Goal: Use online tool/utility: Utilize a website feature to perform a specific function

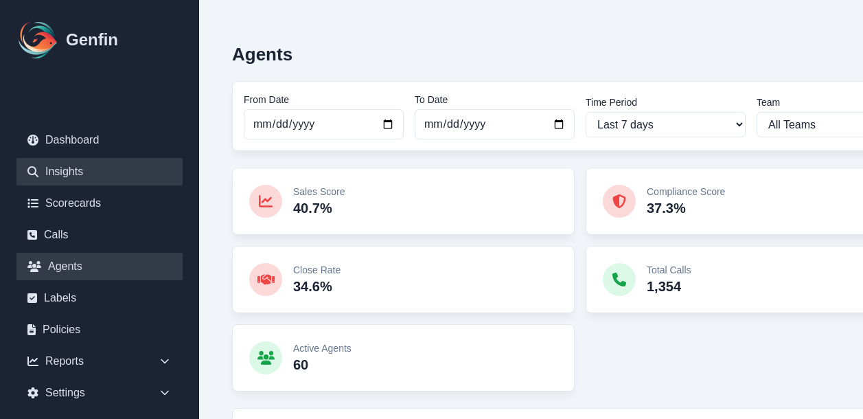
scroll to position [239, 0]
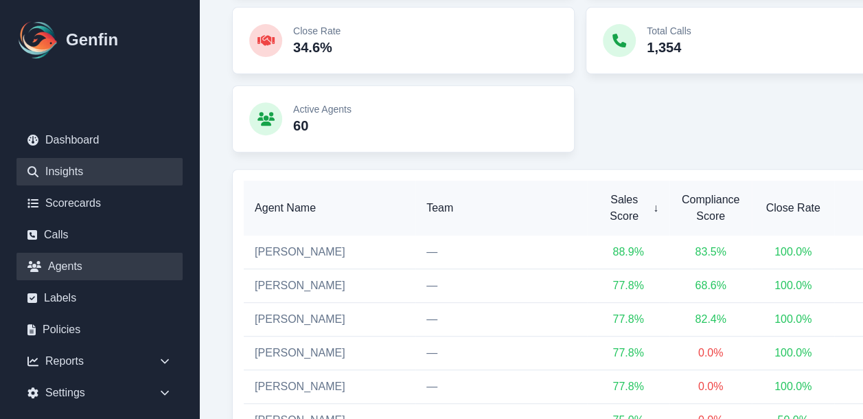
click at [54, 171] on link "Insights" at bounding box center [99, 171] width 166 height 27
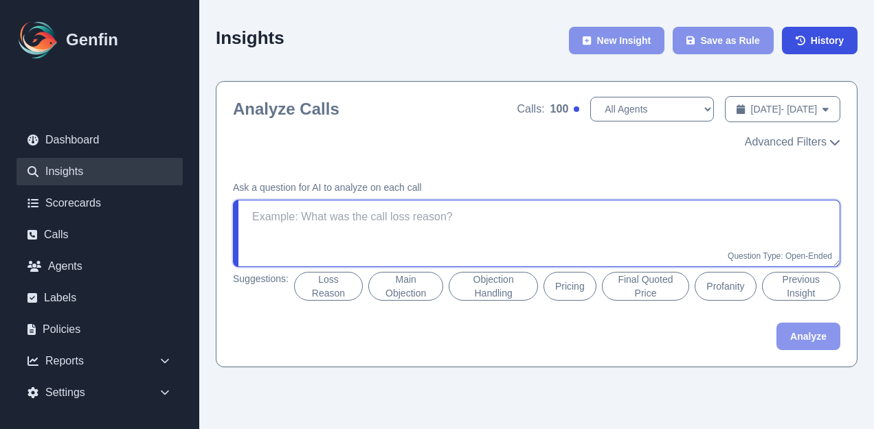
click at [490, 221] on textarea at bounding box center [536, 233] width 607 height 67
click at [375, 218] on textarea at bounding box center [536, 233] width 607 height 67
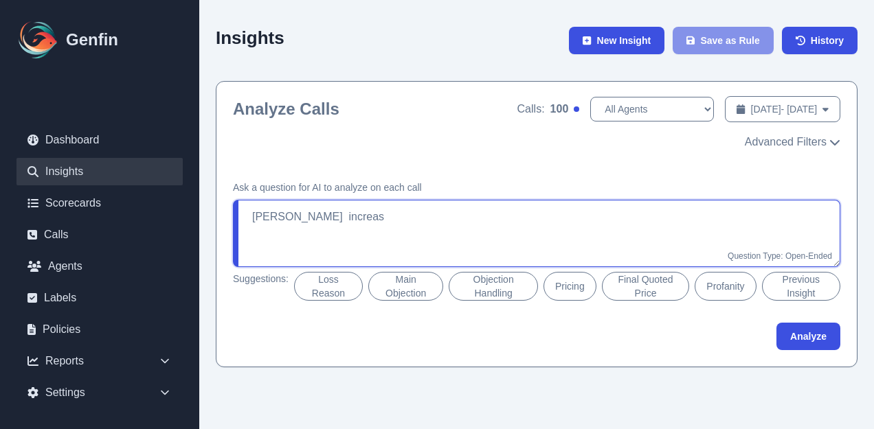
type textarea "[PERSON_NAME] increase"
drag, startPoint x: 365, startPoint y: 220, endPoint x: 245, endPoint y: 221, distance: 120.2
click at [245, 221] on textarea "[PERSON_NAME] increase" at bounding box center [536, 233] width 607 height 67
click at [814, 330] on button "Analyze" at bounding box center [808, 336] width 64 height 27
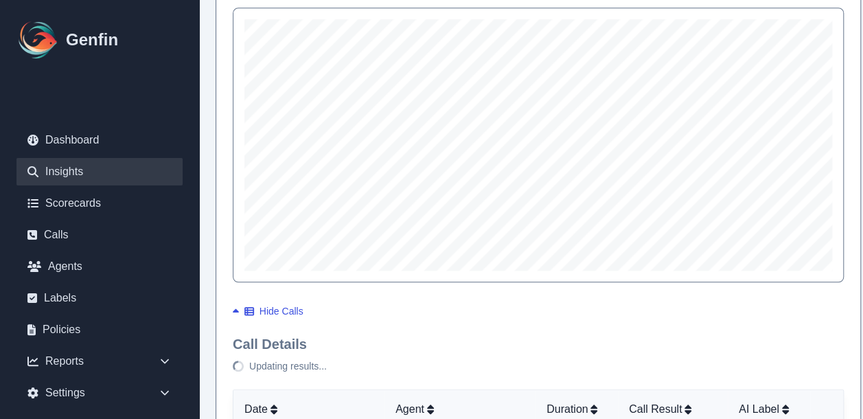
scroll to position [508, 0]
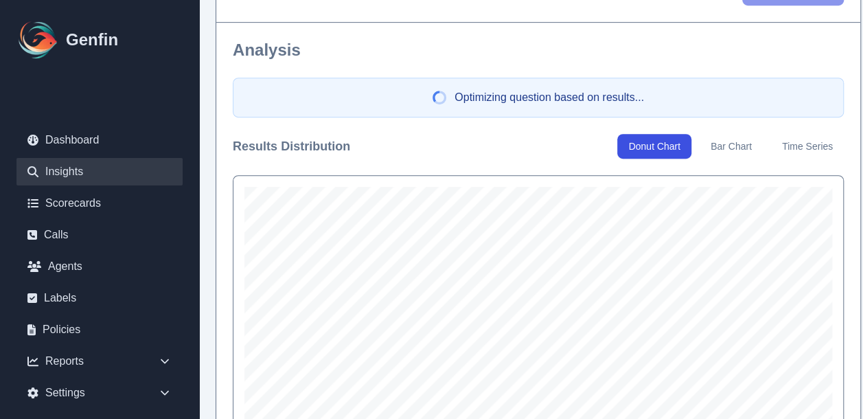
type textarea "What is the monthly premium for Progressive and what payment plans are availabl…"
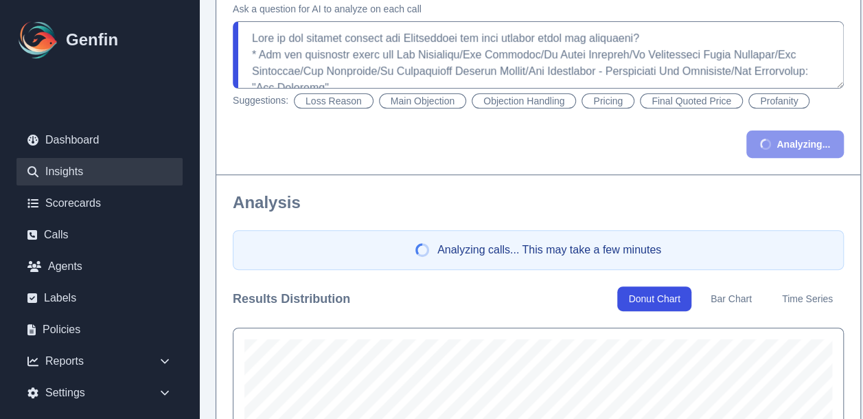
scroll to position [168, 0]
